Goal: Transaction & Acquisition: Purchase product/service

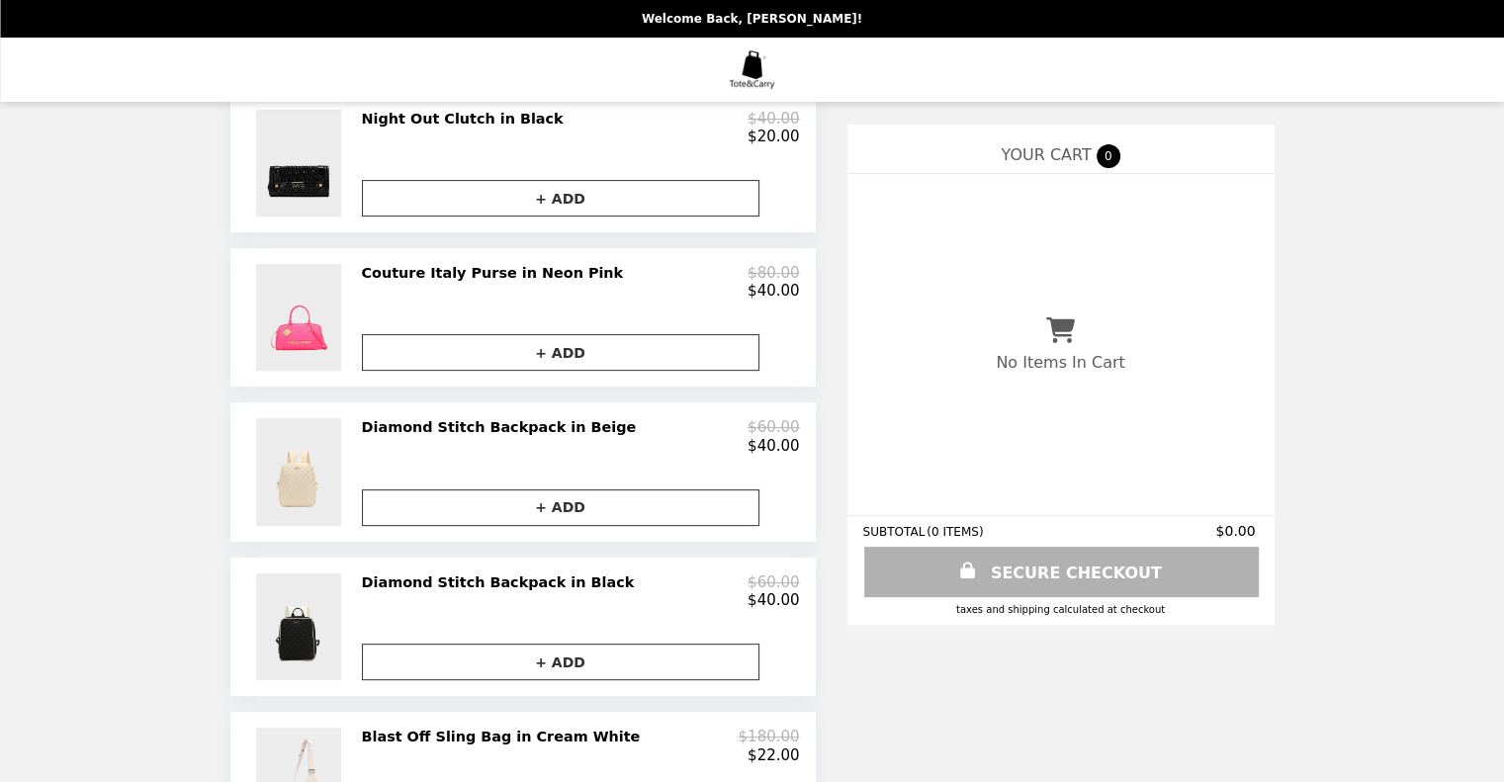
scroll to position [627, 0]
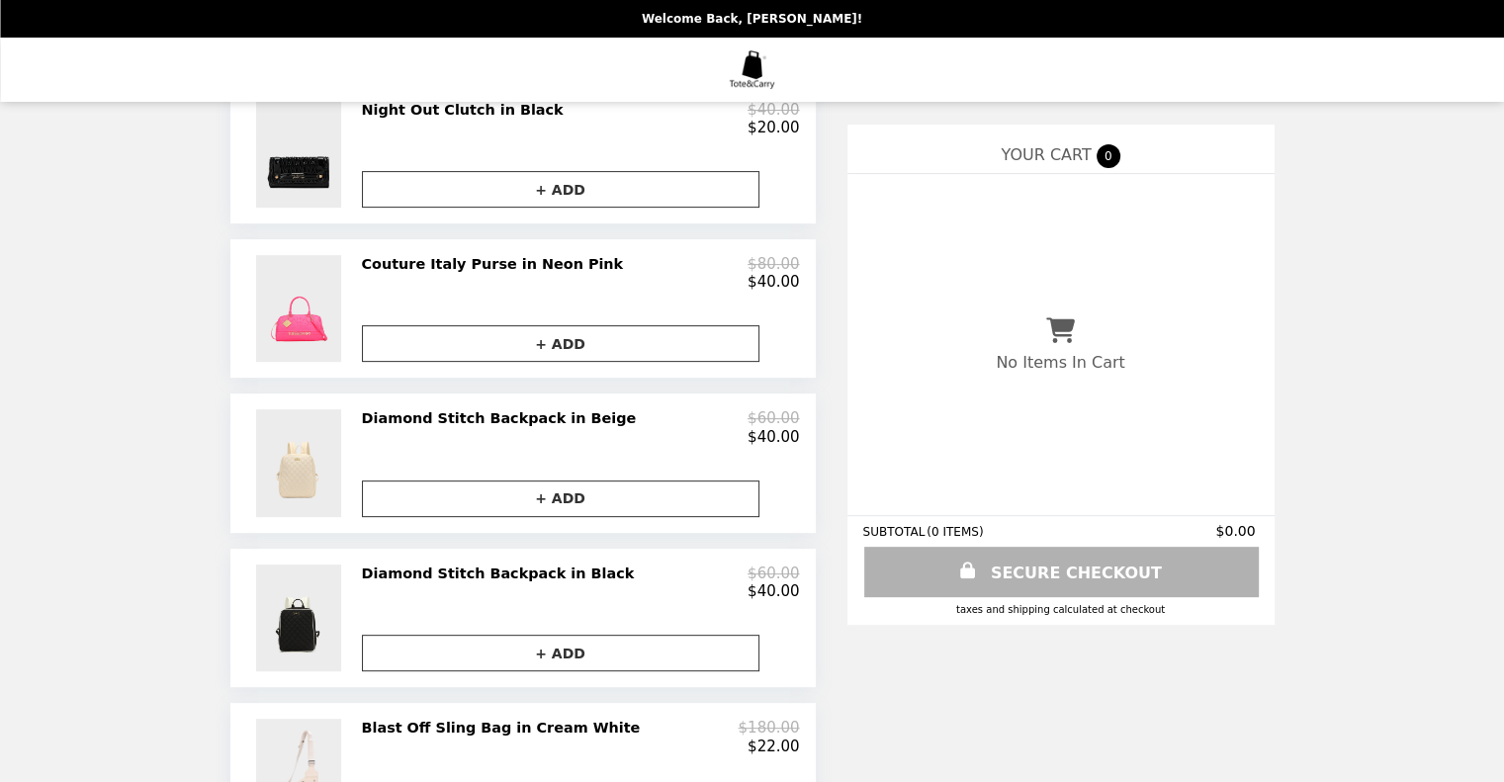
click at [522, 269] on h2 "Couture Italy Purse in Neon Pink" at bounding box center [497, 264] width 270 height 18
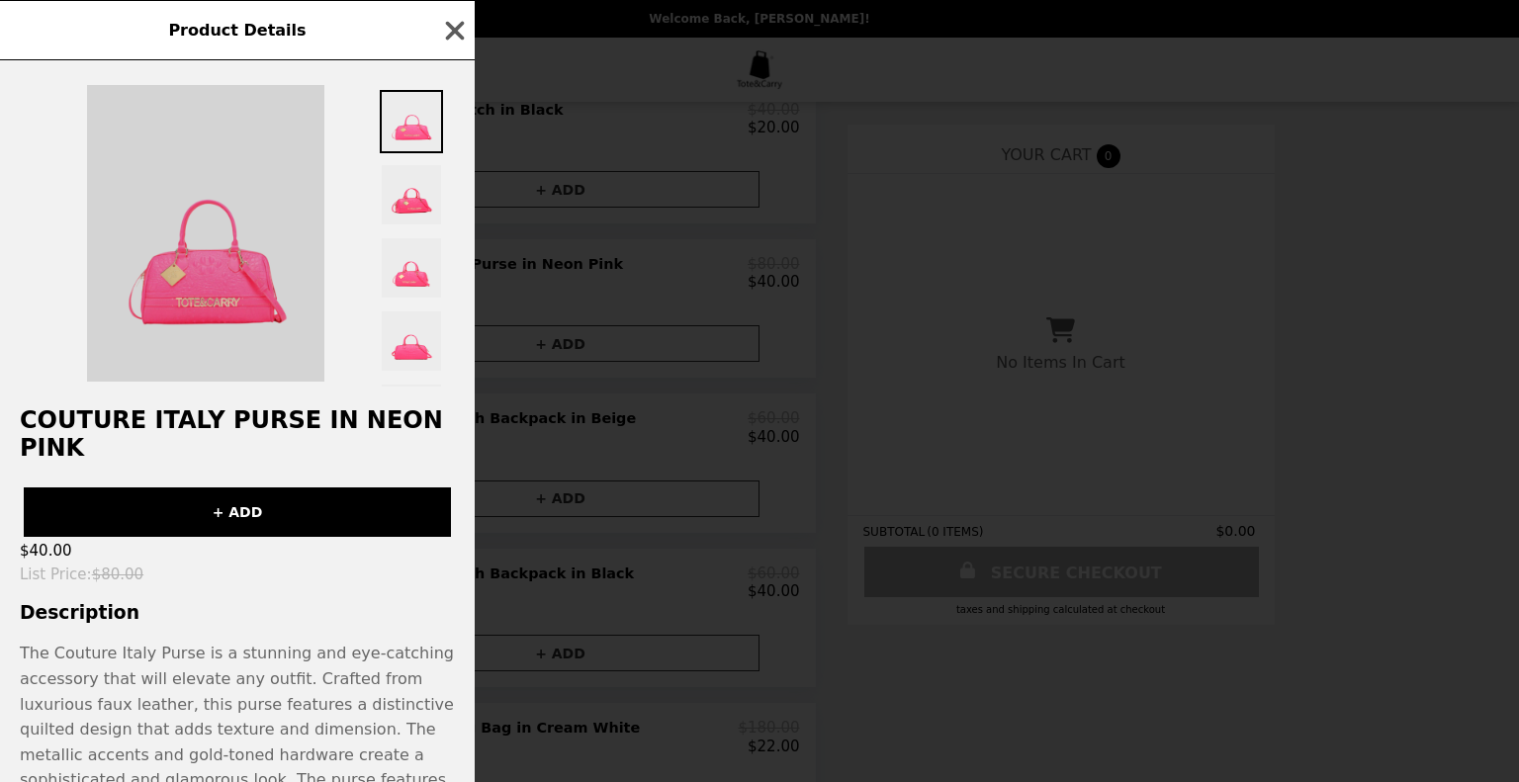
click at [253, 269] on img at bounding box center [205, 233] width 237 height 297
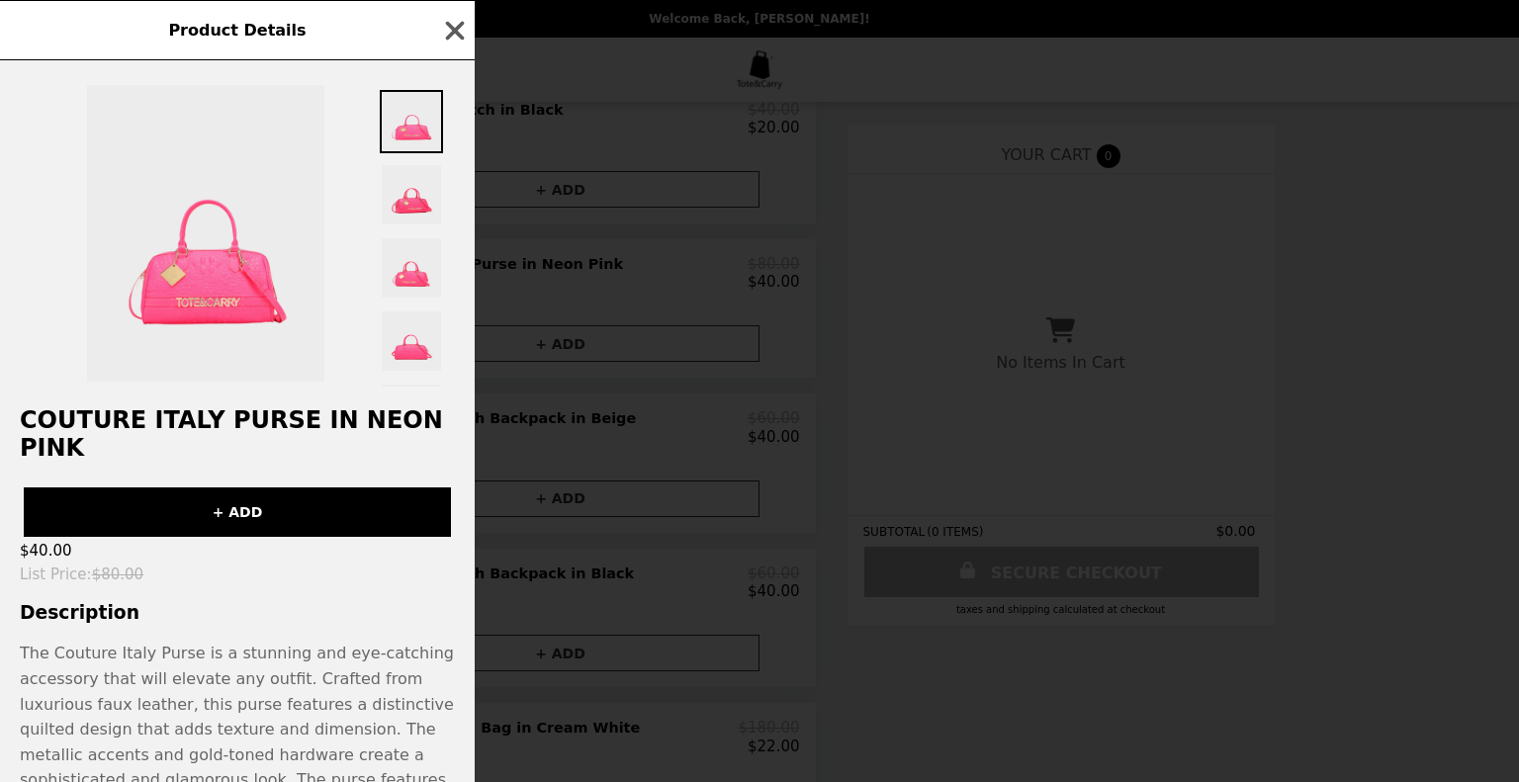
click at [435, 33] on div "Product Details" at bounding box center [237, 30] width 475 height 60
click at [448, 36] on icon "button" at bounding box center [455, 30] width 19 height 19
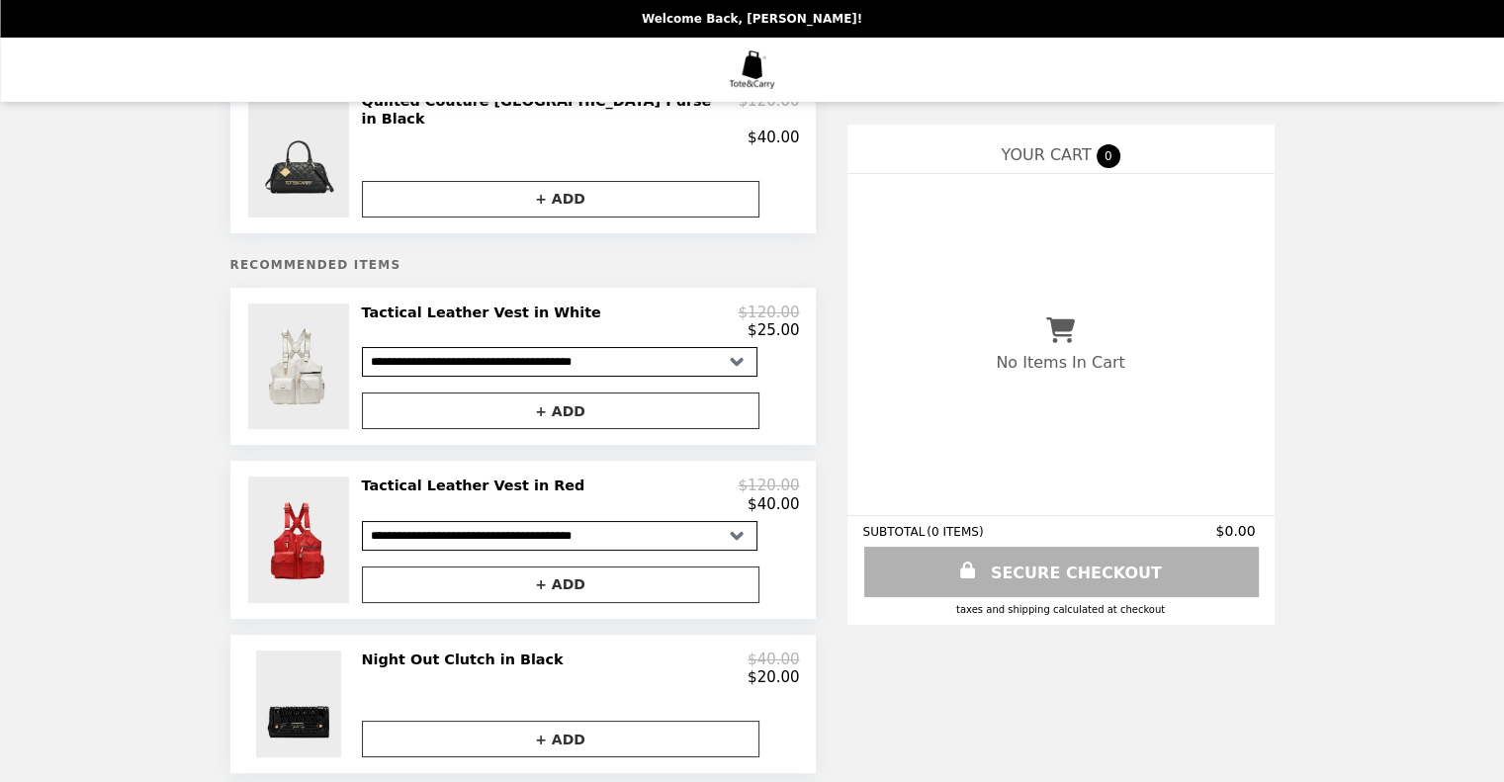
scroll to position [0, 0]
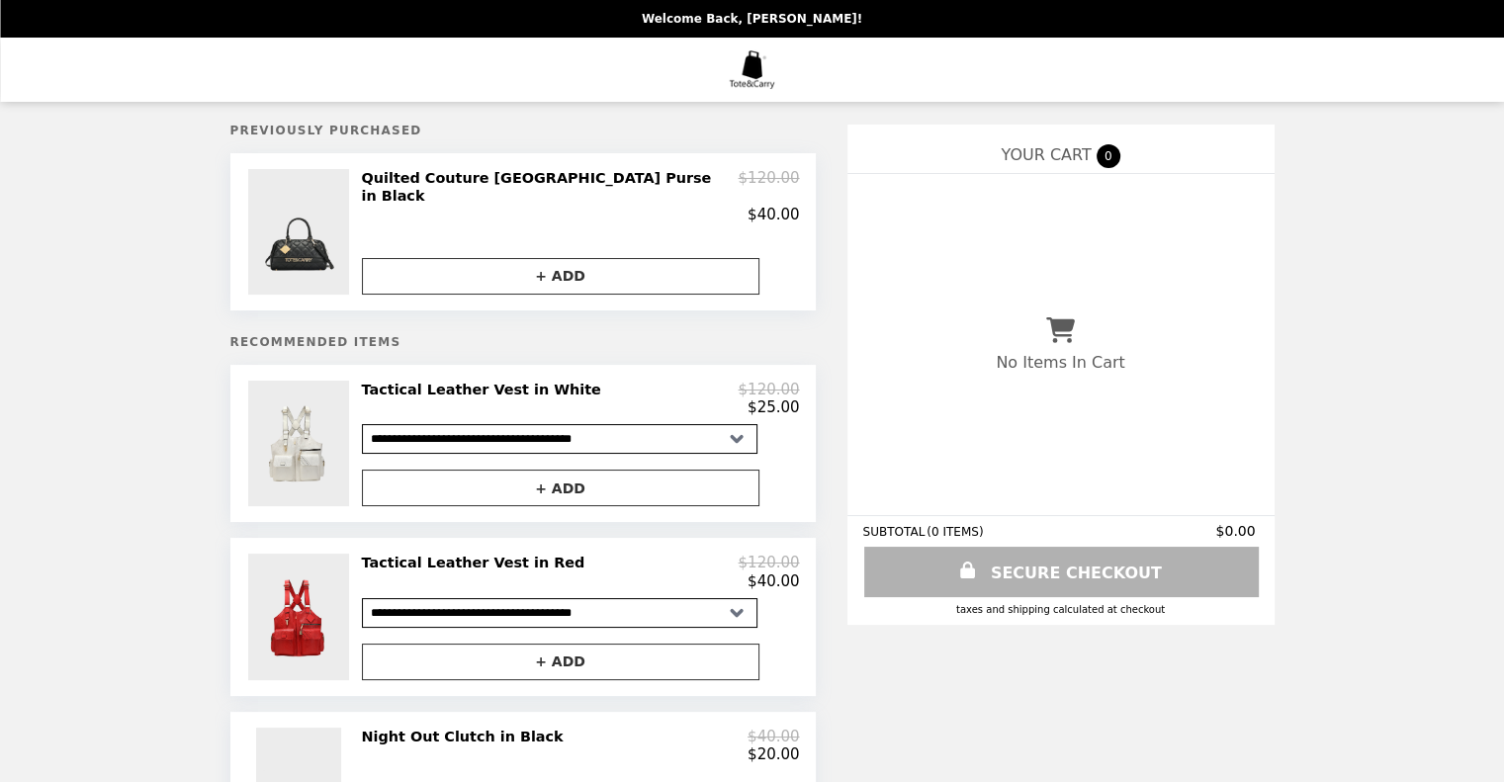
click at [748, 70] on img "Main" at bounding box center [752, 69] width 55 height 41
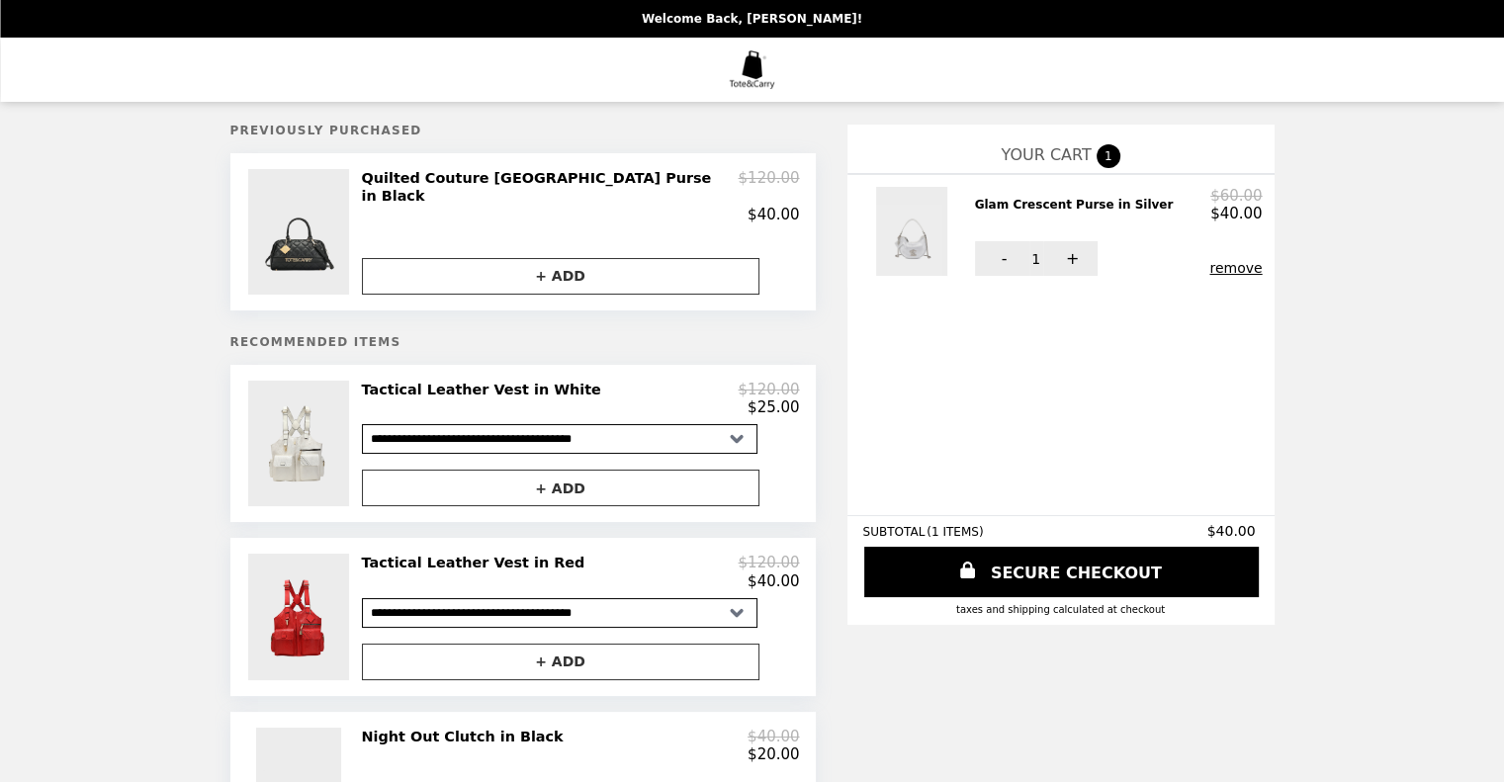
click at [752, 78] on img "Main" at bounding box center [752, 69] width 55 height 41
click at [1209, 265] on button "remove" at bounding box center [1235, 268] width 52 height 16
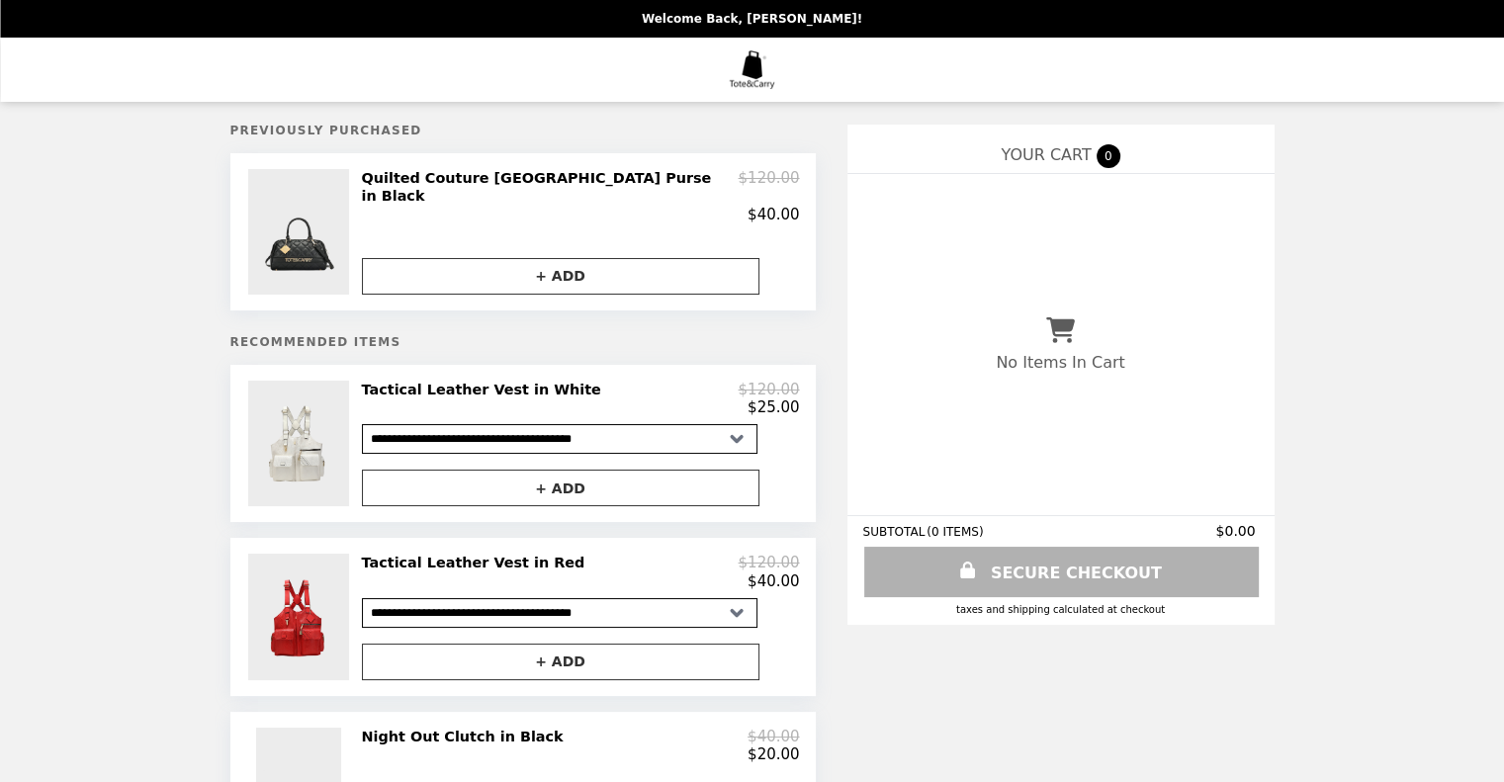
click at [738, 74] on img "Main" at bounding box center [752, 69] width 55 height 41
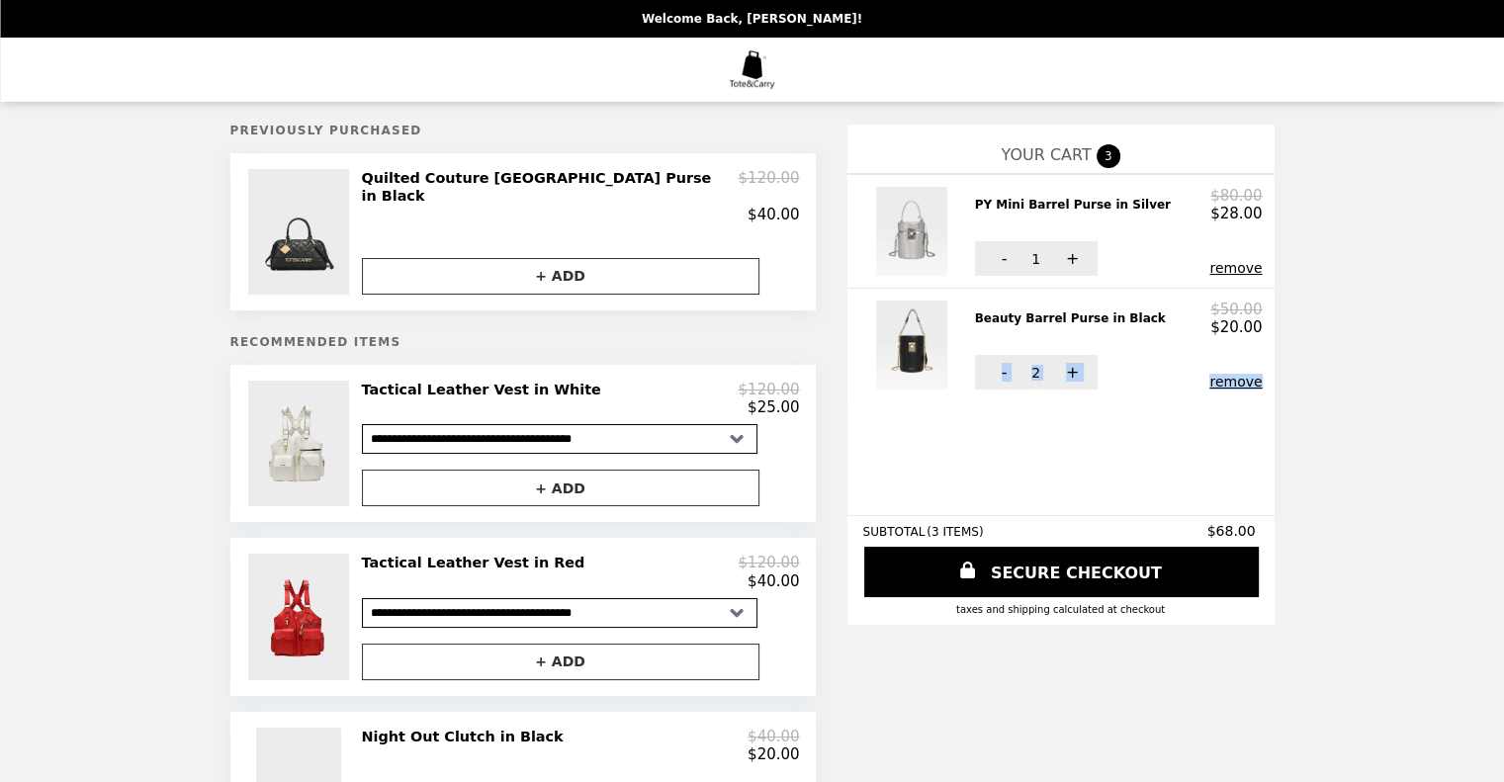
drag, startPoint x: 906, startPoint y: 489, endPoint x: 1281, endPoint y: 433, distance: 379.9
click at [981, 574] on link "SECURE CHECKOUT" at bounding box center [1061, 572] width 398 height 50
